Goal: Task Accomplishment & Management: Manage account settings

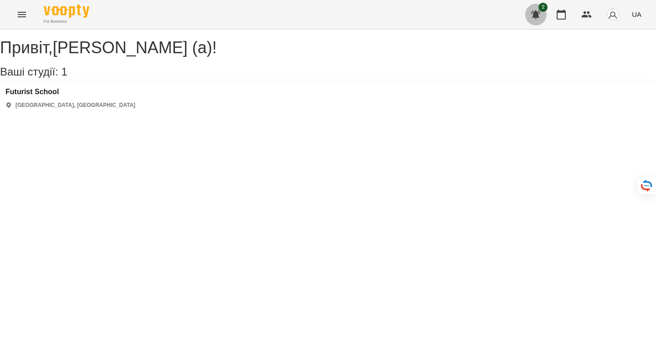
click at [541, 12] on button "button" at bounding box center [536, 15] width 22 height 22
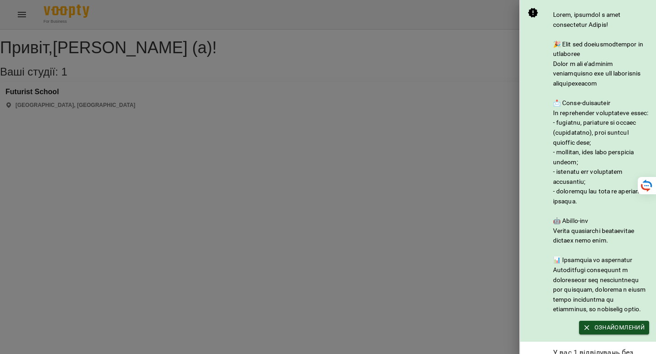
click at [472, 57] on div at bounding box center [328, 177] width 656 height 354
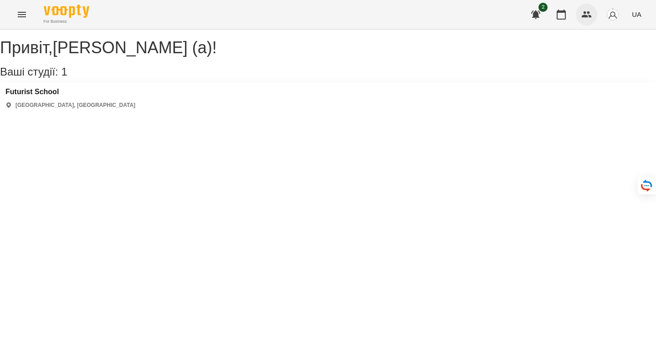
click at [586, 17] on icon "button" at bounding box center [586, 14] width 10 height 6
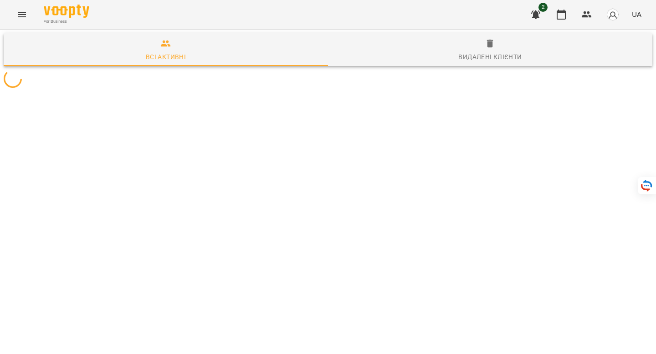
click at [15, 10] on button "Menu" at bounding box center [22, 15] width 22 height 22
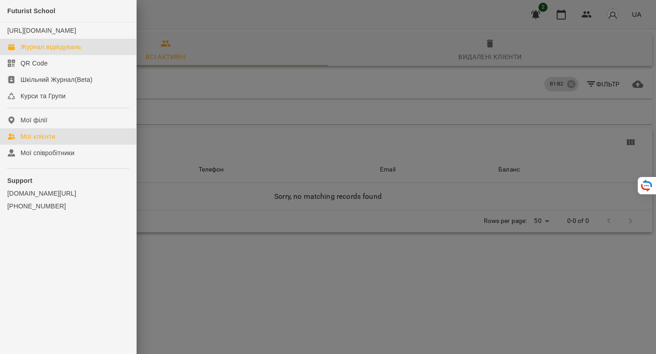
click at [33, 51] on div "Журнал відвідувань" at bounding box center [50, 46] width 61 height 9
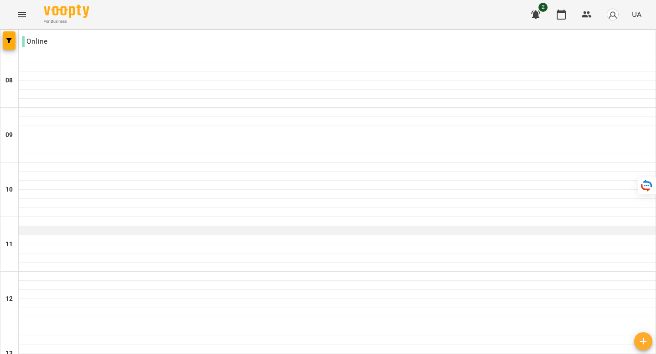
scroll to position [53, 0]
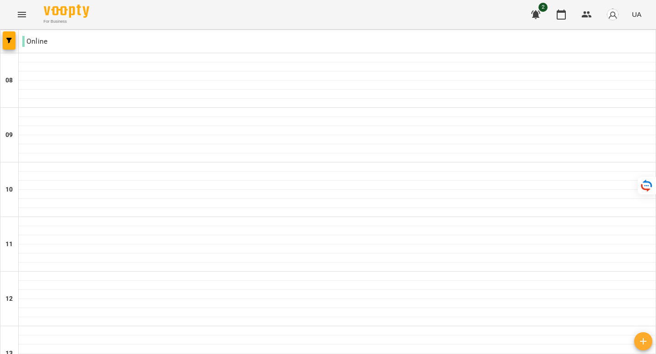
type input "**********"
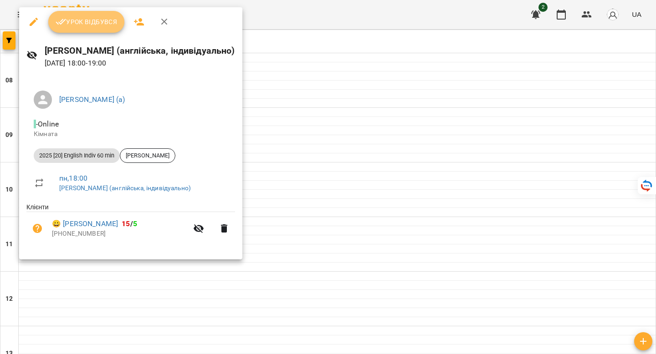
click at [92, 22] on span "Урок відбувся" at bounding box center [87, 21] width 62 height 11
